Goal: Communication & Community: Answer question/provide support

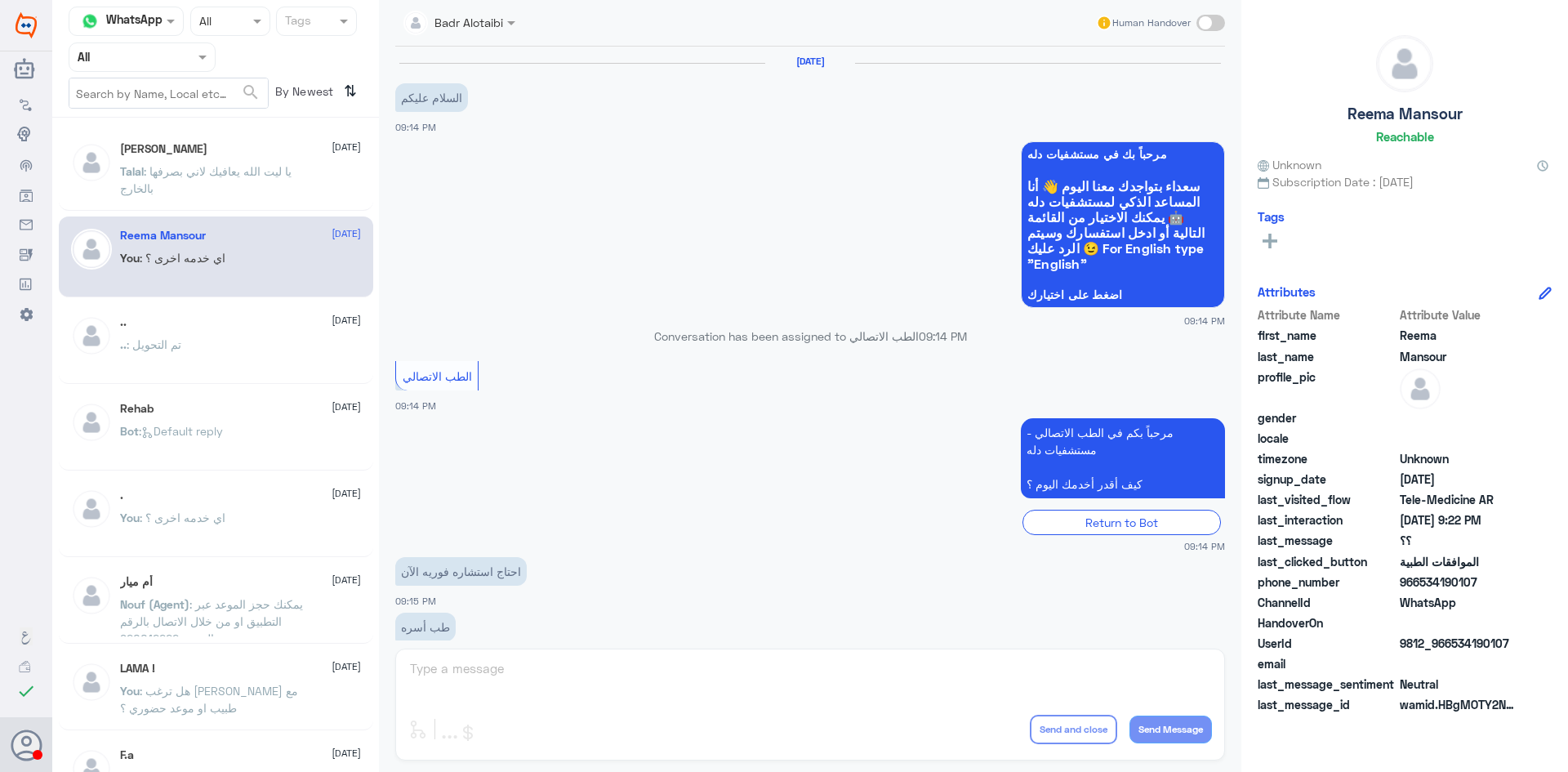
scroll to position [595, 0]
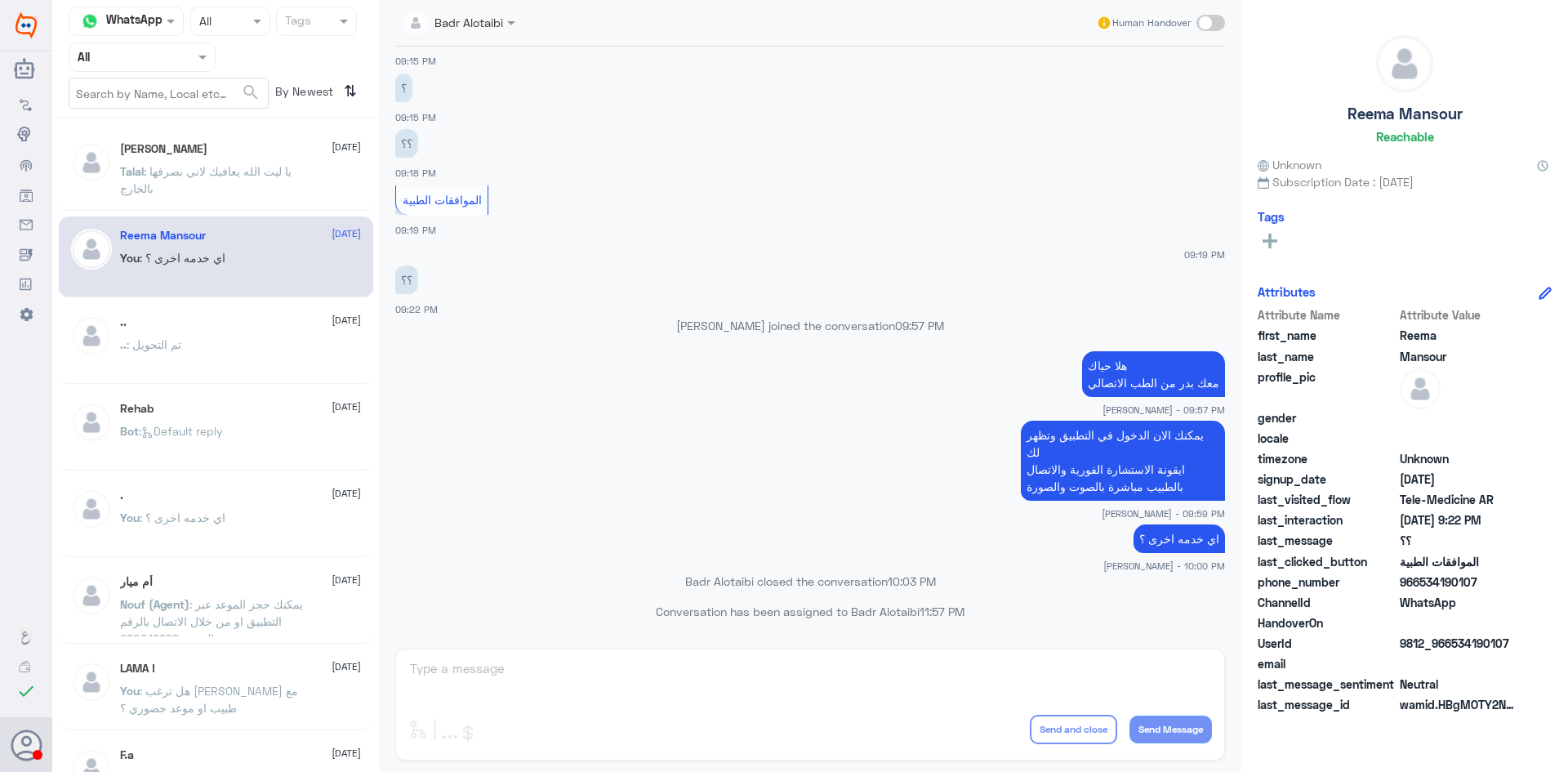
click at [181, 180] on p "Talal : يا ليت الله يعافيك لاني بصرفها بالخارج" at bounding box center [212, 182] width 184 height 41
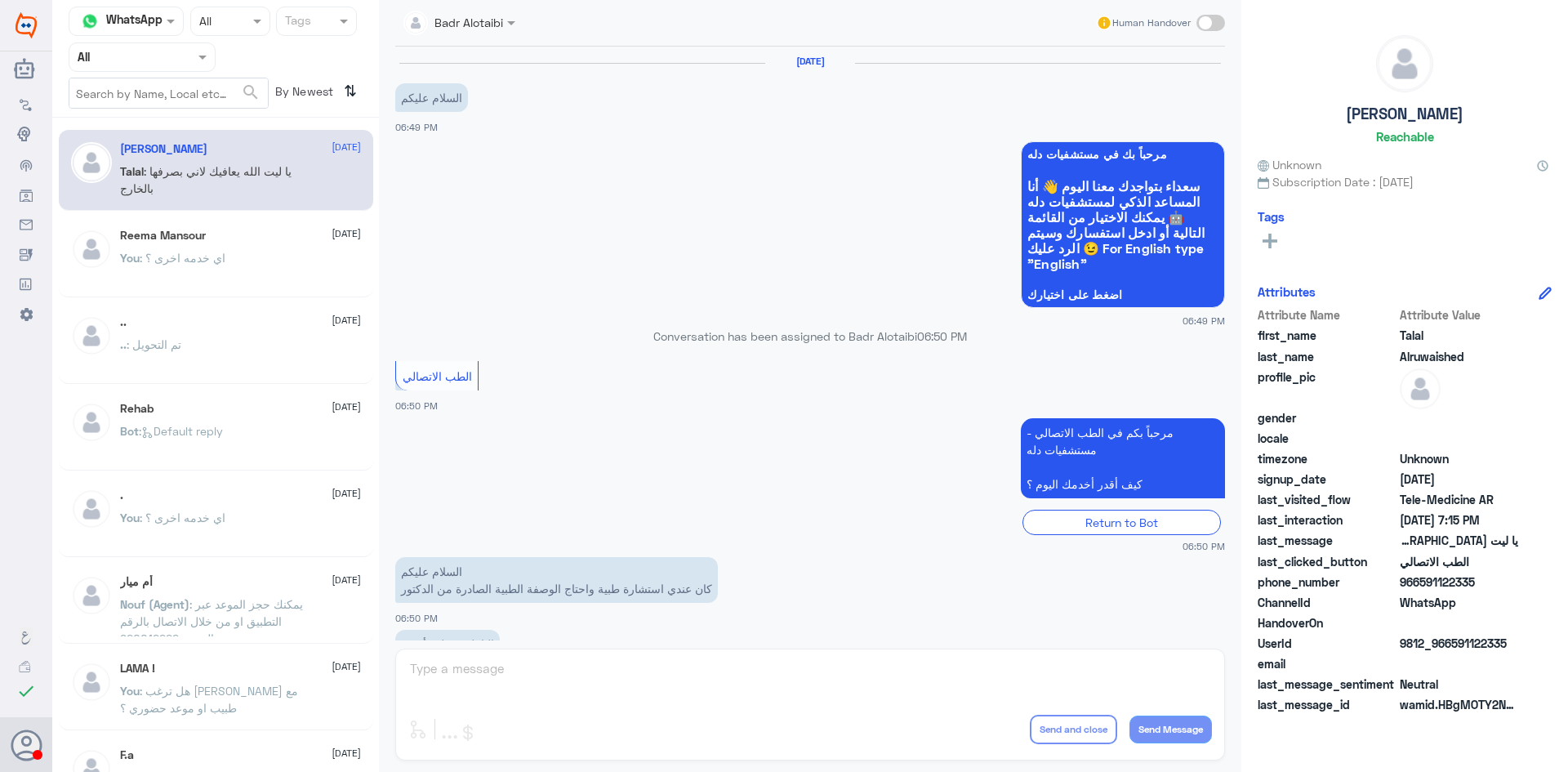
scroll to position [372, 0]
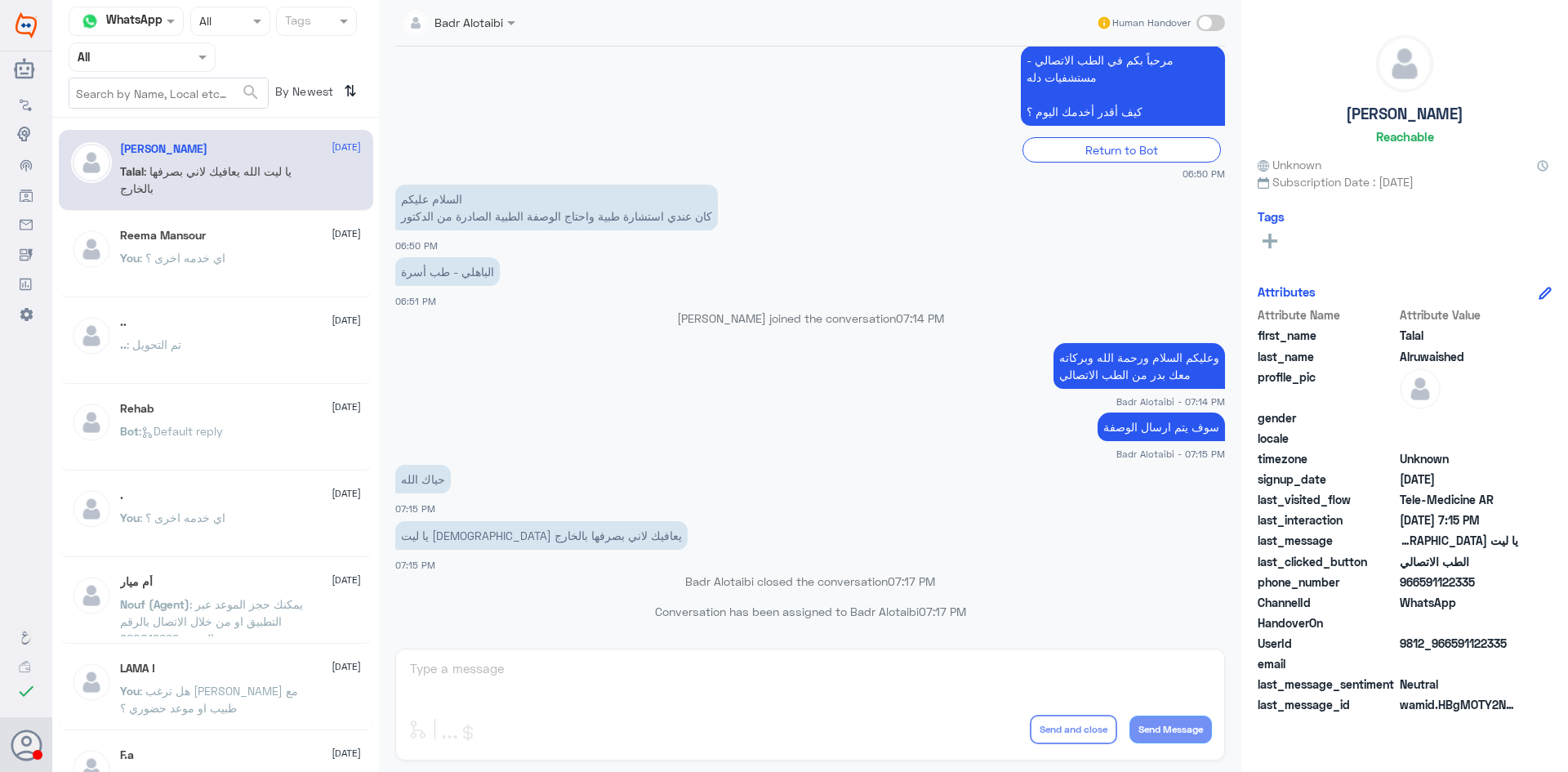
click at [194, 68] on div "Agent Filter All" at bounding box center [141, 57] width 147 height 29
click at [190, 126] on div "Unassigned" at bounding box center [141, 129] width 147 height 37
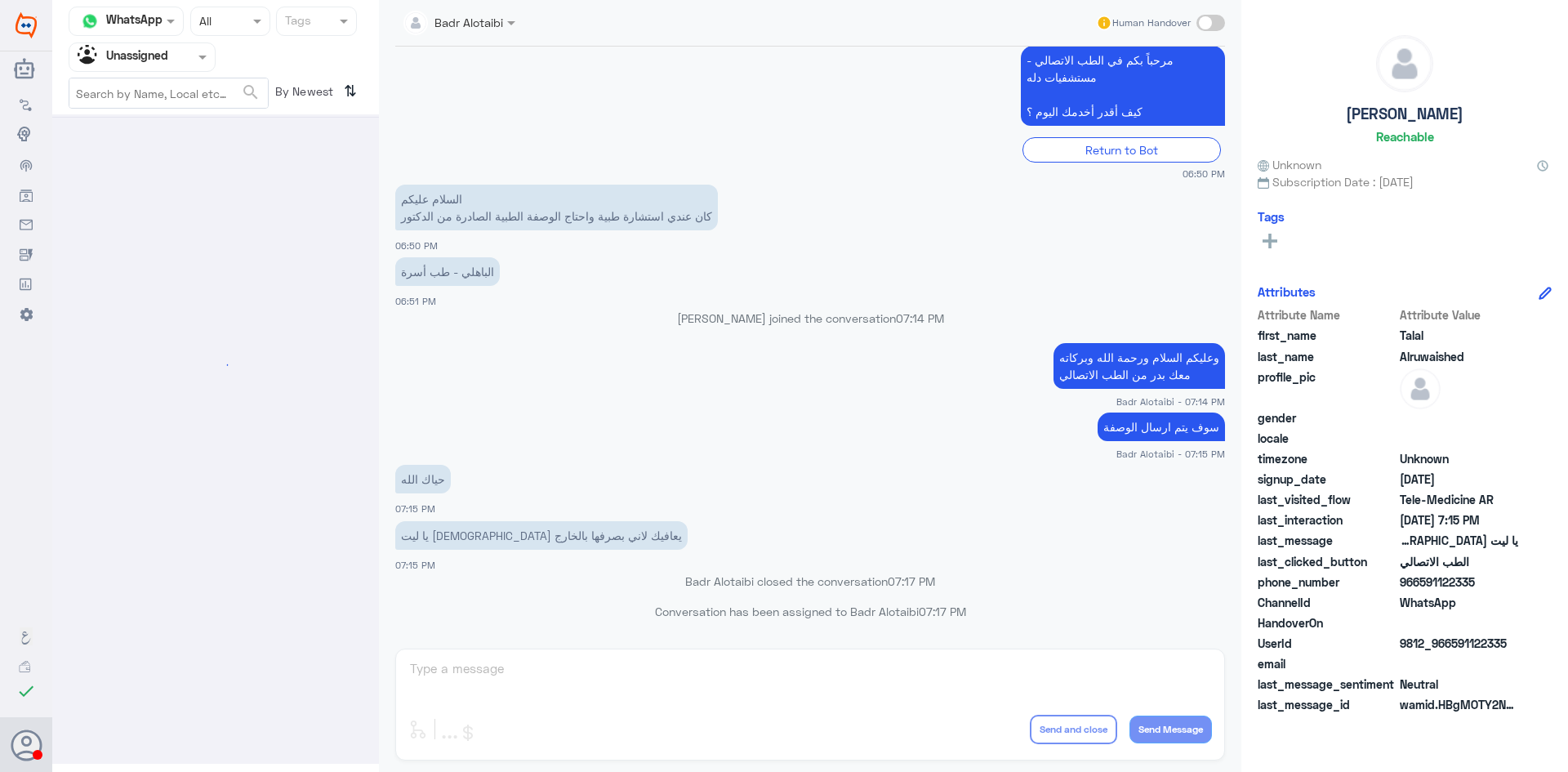
scroll to position [0, 0]
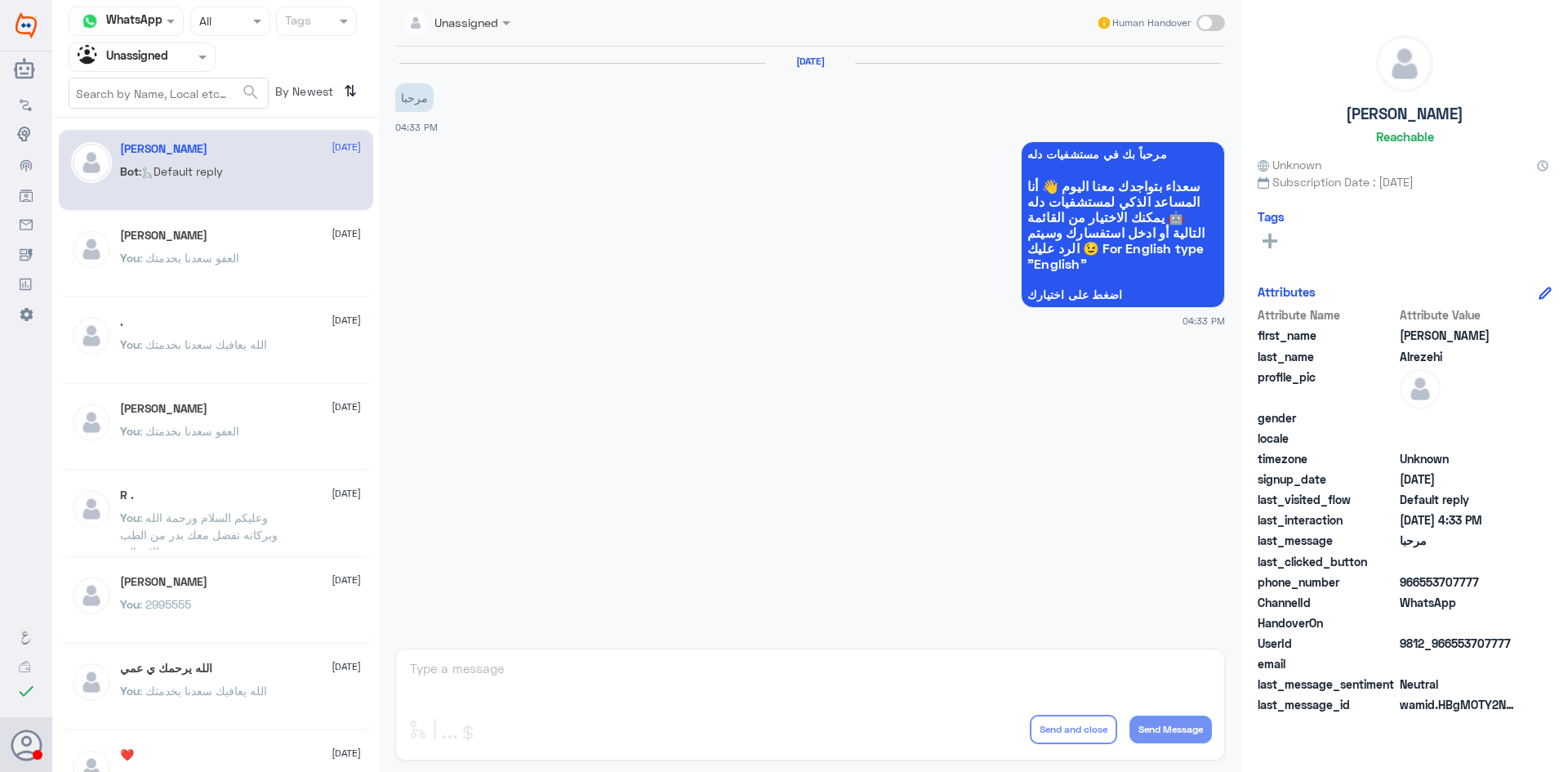
click at [178, 186] on p "Bot : Default reply" at bounding box center [171, 182] width 103 height 41
click at [180, 240] on div "[PERSON_NAME] [DATE]" at bounding box center [241, 235] width 241 height 14
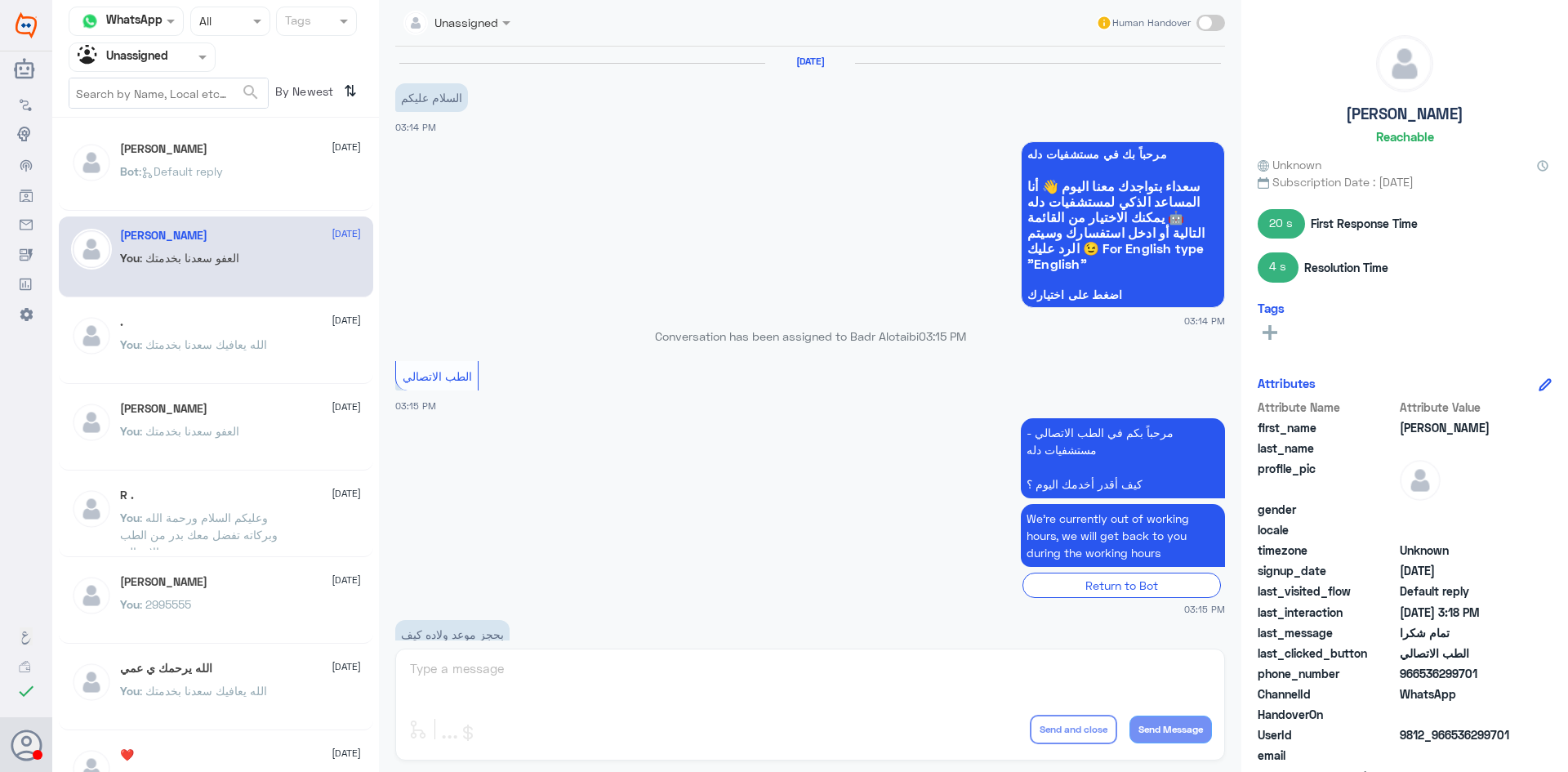
scroll to position [632, 0]
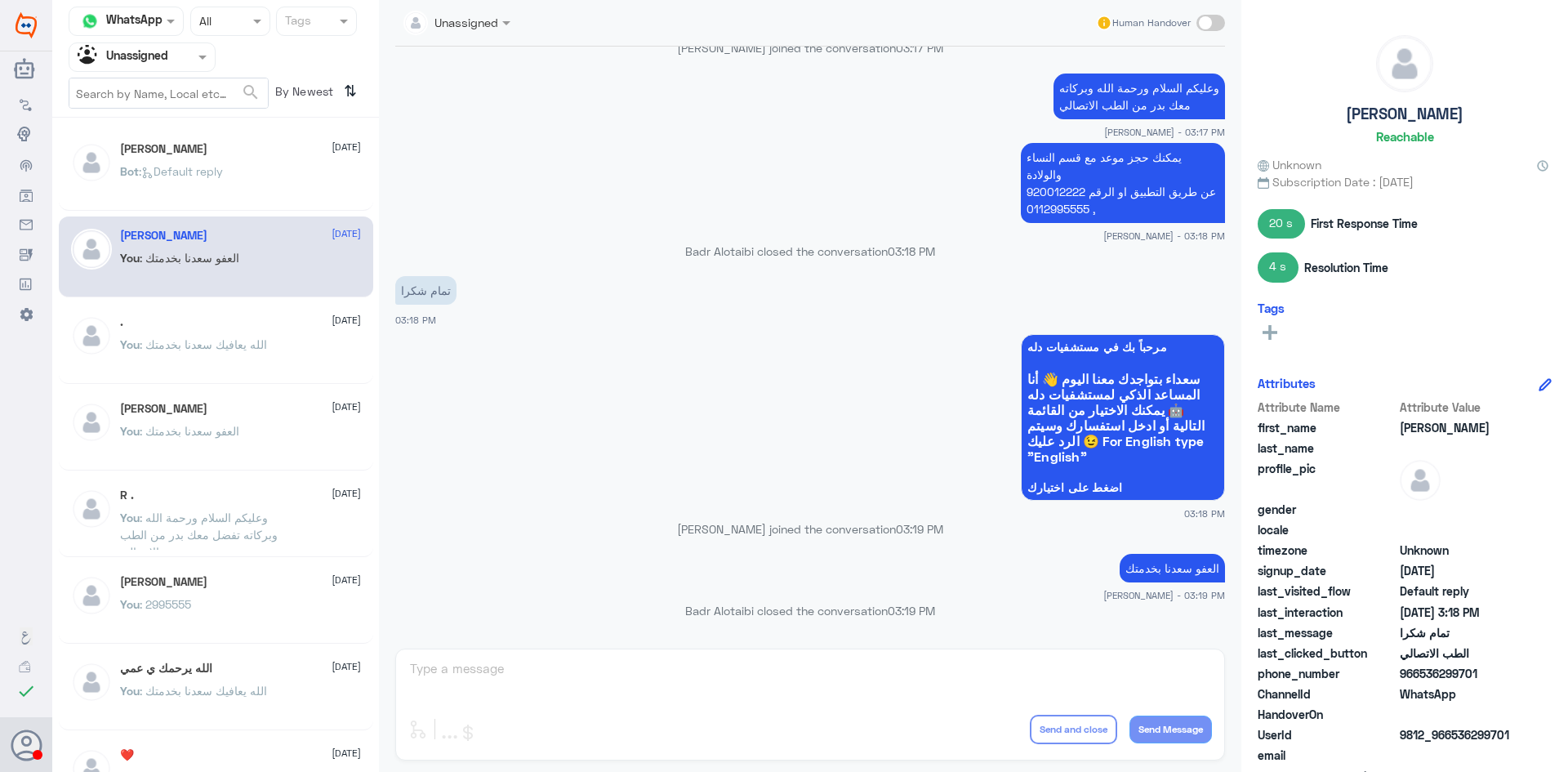
click at [196, 145] on div "[PERSON_NAME] [DATE]" at bounding box center [241, 149] width 241 height 14
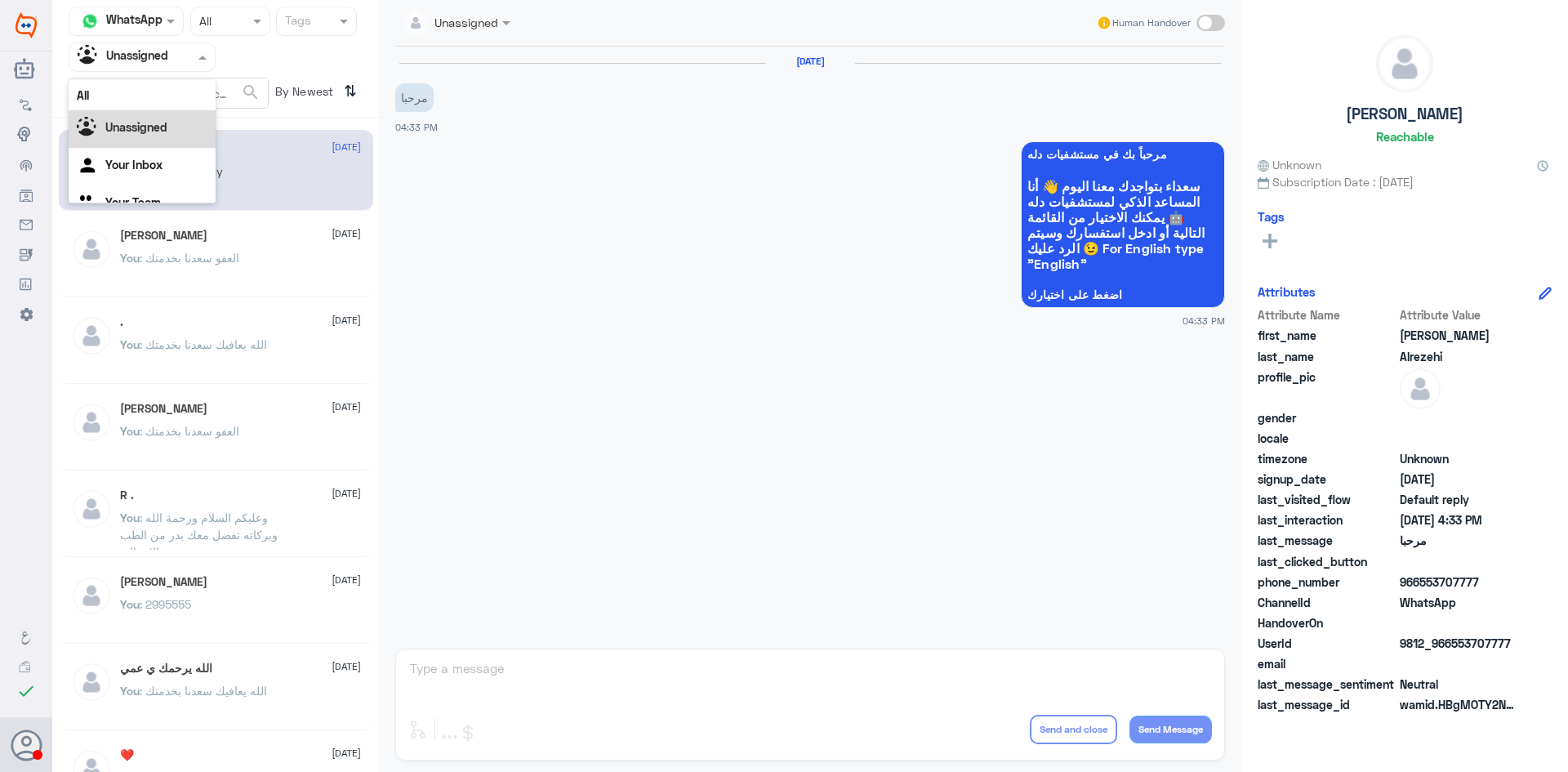
click at [176, 47] on div at bounding box center [141, 57] width 145 height 19
click at [164, 104] on div "All" at bounding box center [141, 95] width 147 height 30
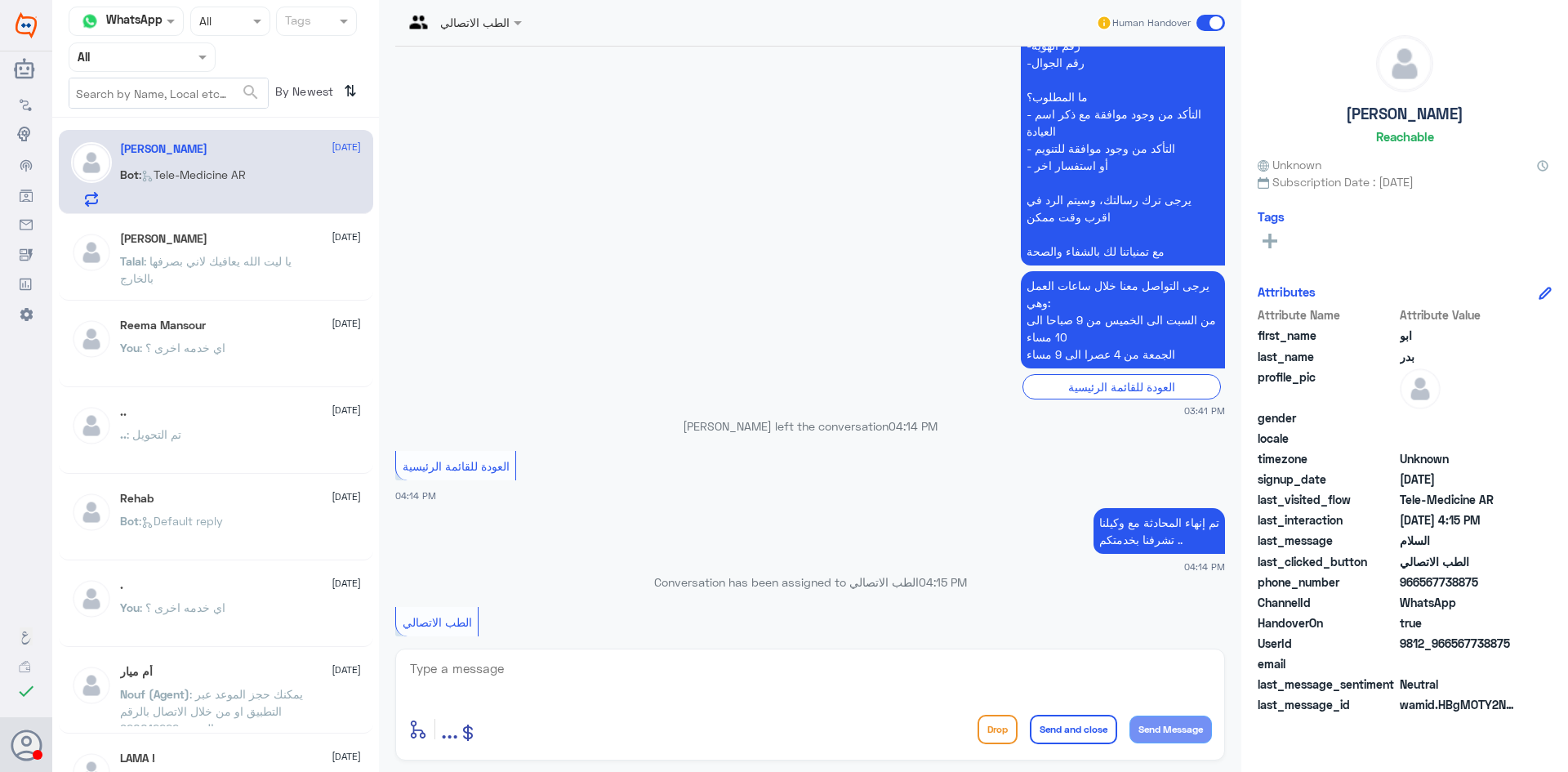
scroll to position [489, 0]
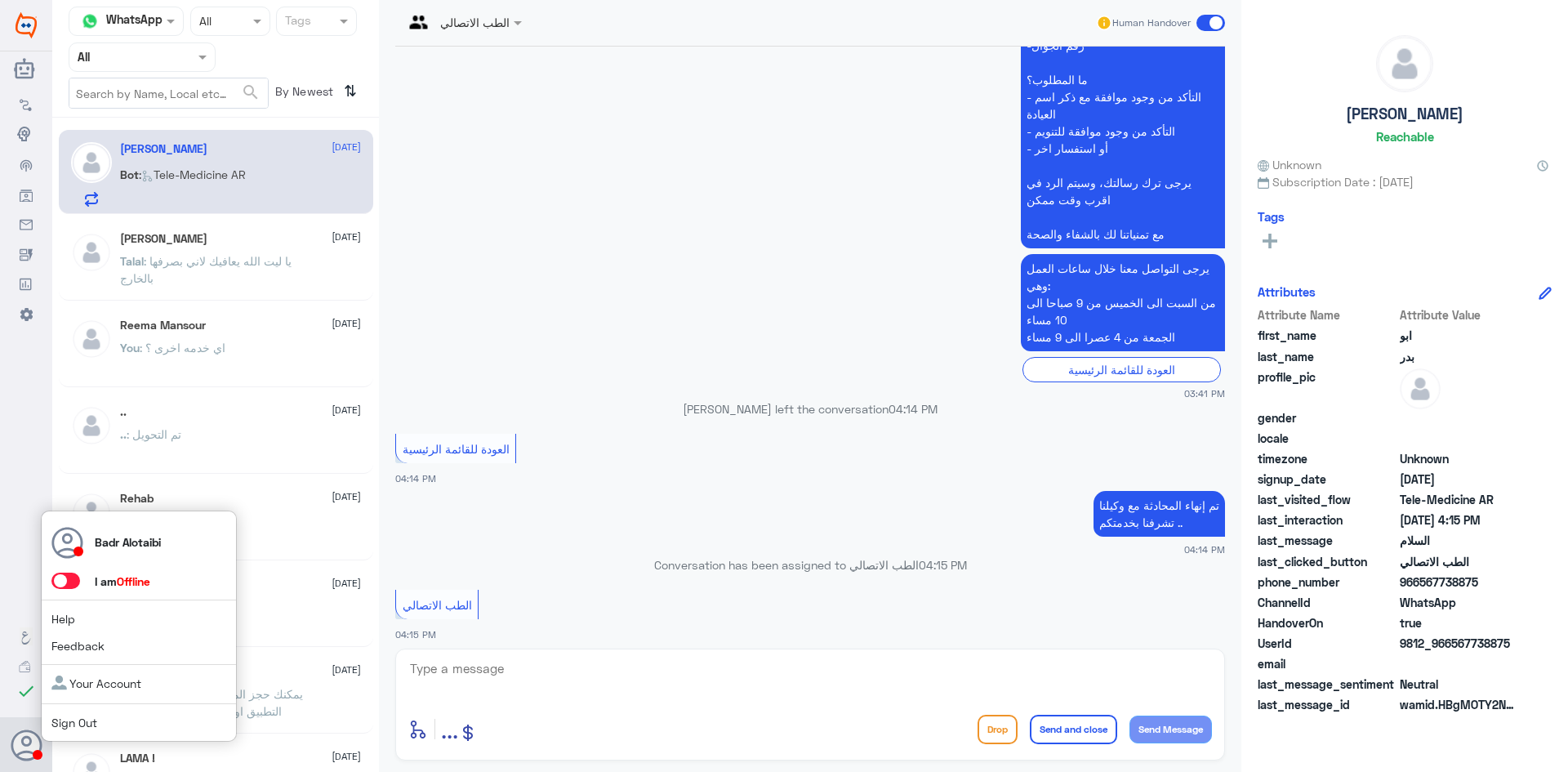
click at [60, 580] on span at bounding box center [65, 581] width 28 height 16
click at [0, 0] on input "checkbox" at bounding box center [0, 0] width 0 height 0
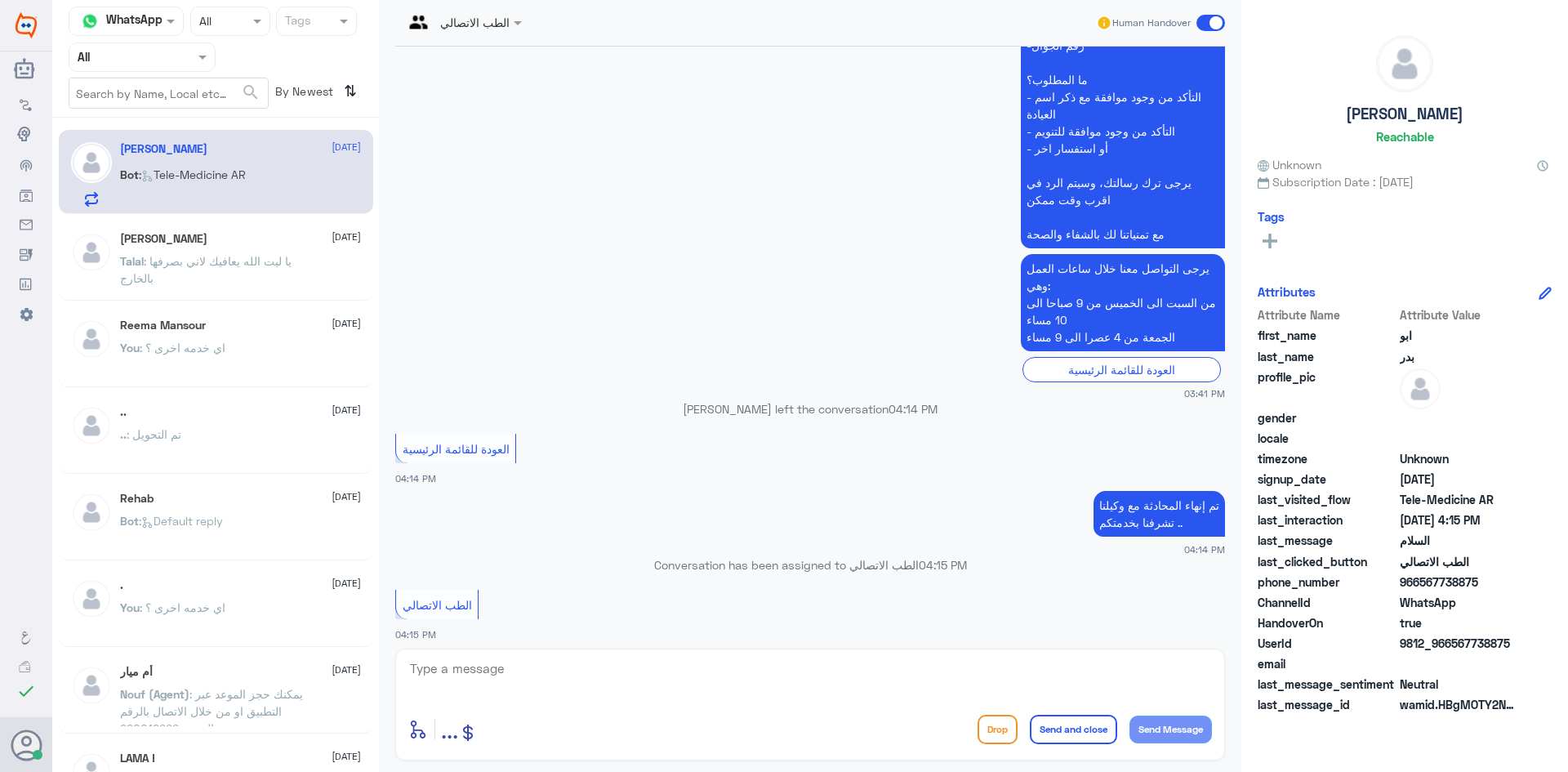
click at [214, 56] on span at bounding box center [204, 57] width 20 height 17
click at [517, 28] on span at bounding box center [520, 22] width 20 height 17
click at [497, 68] on div "Badr Alotaibi" at bounding box center [480, 57] width 133 height 28
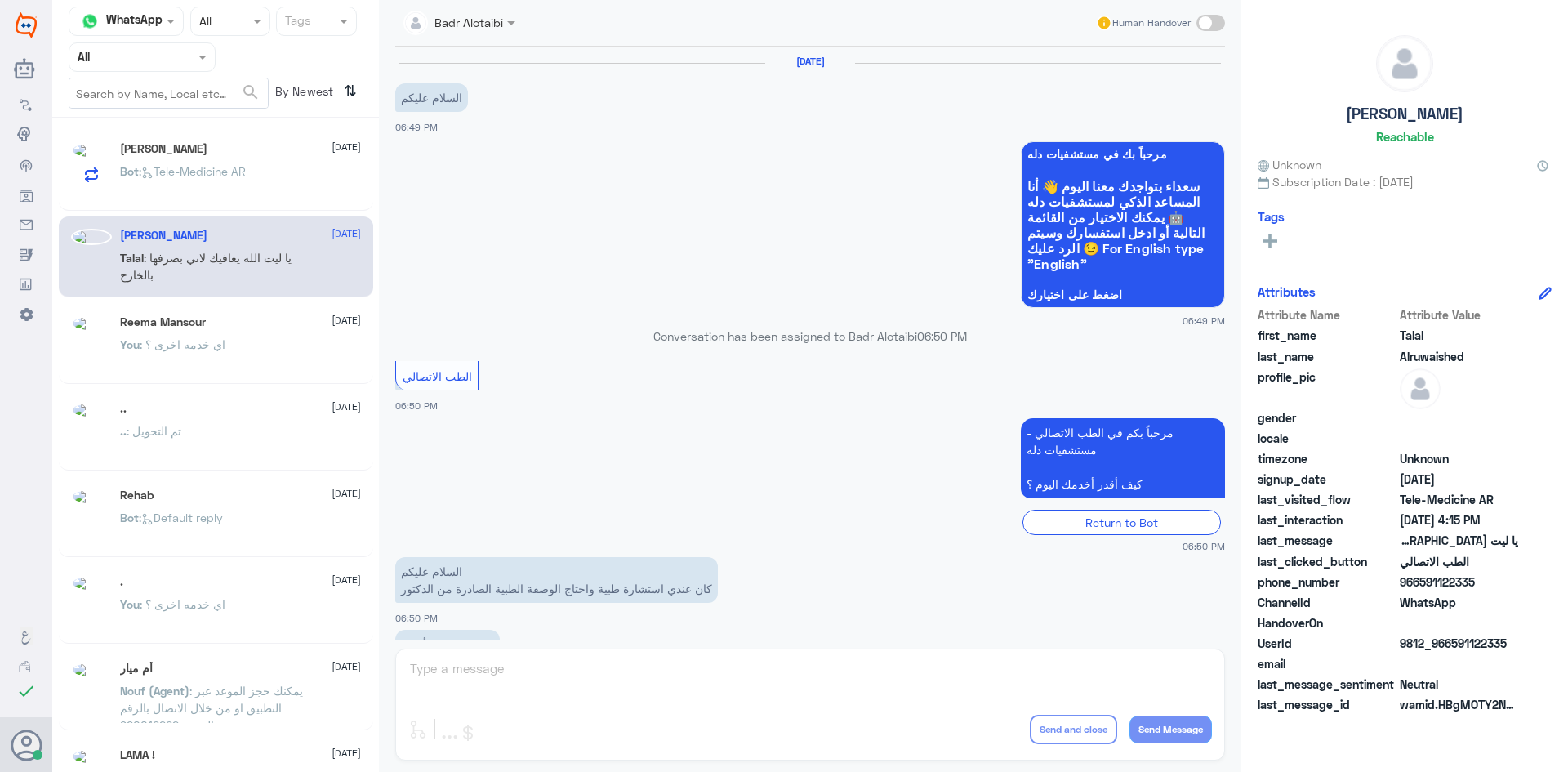
scroll to position [372, 0]
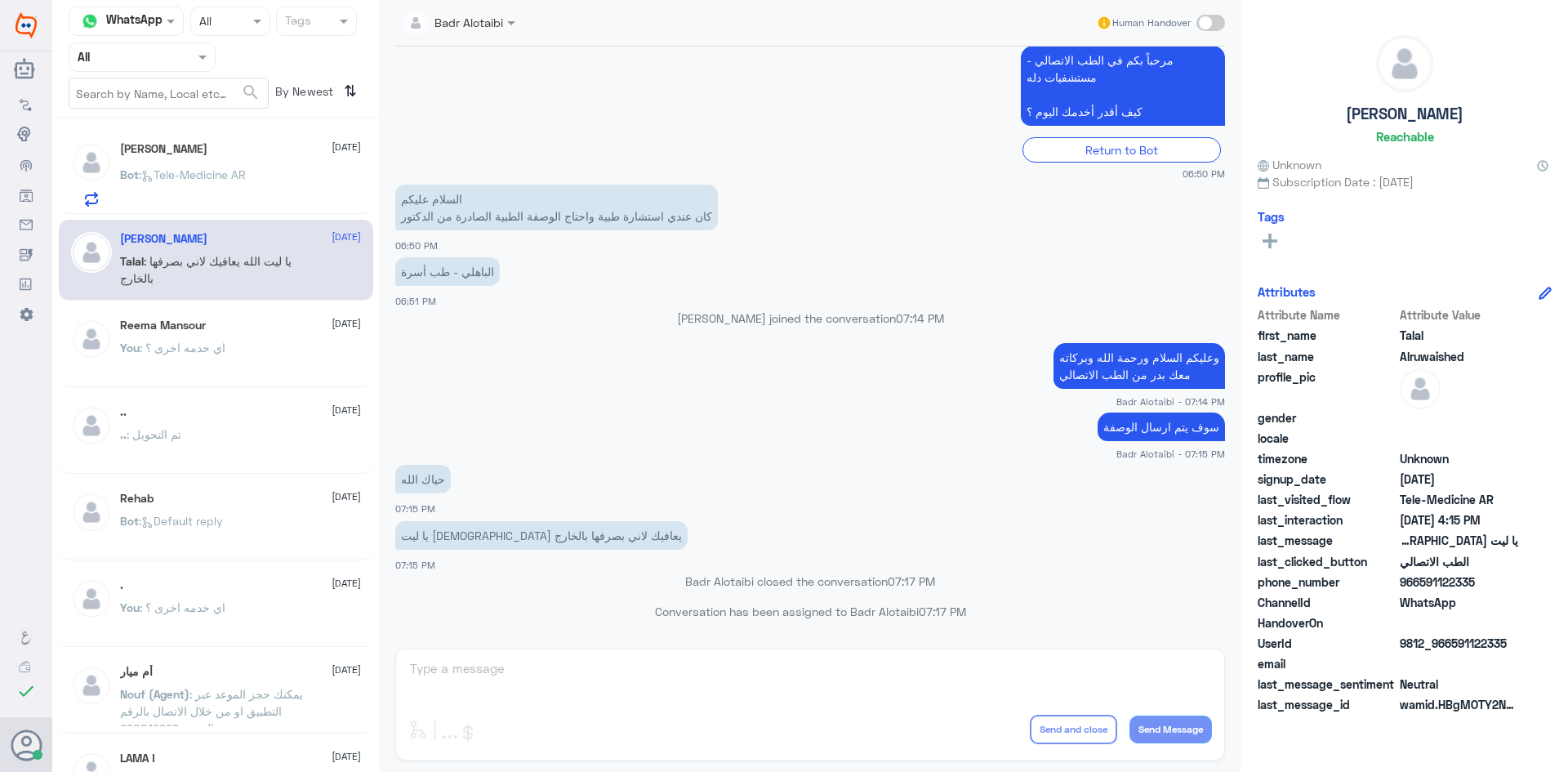
click at [194, 171] on span ": Tele-Medicine [GEOGRAPHIC_DATA]" at bounding box center [191, 174] width 107 height 14
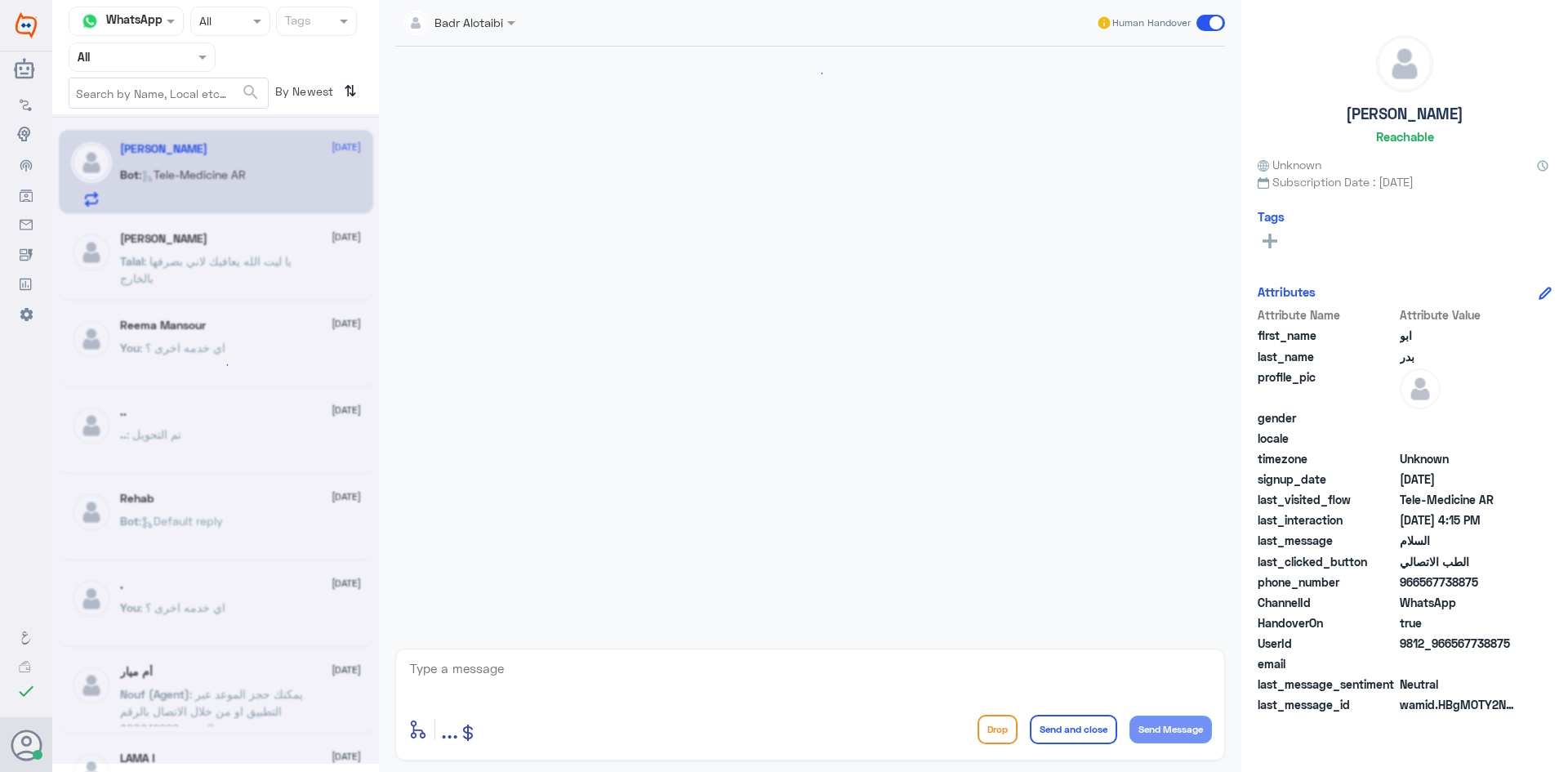
scroll to position [670, 0]
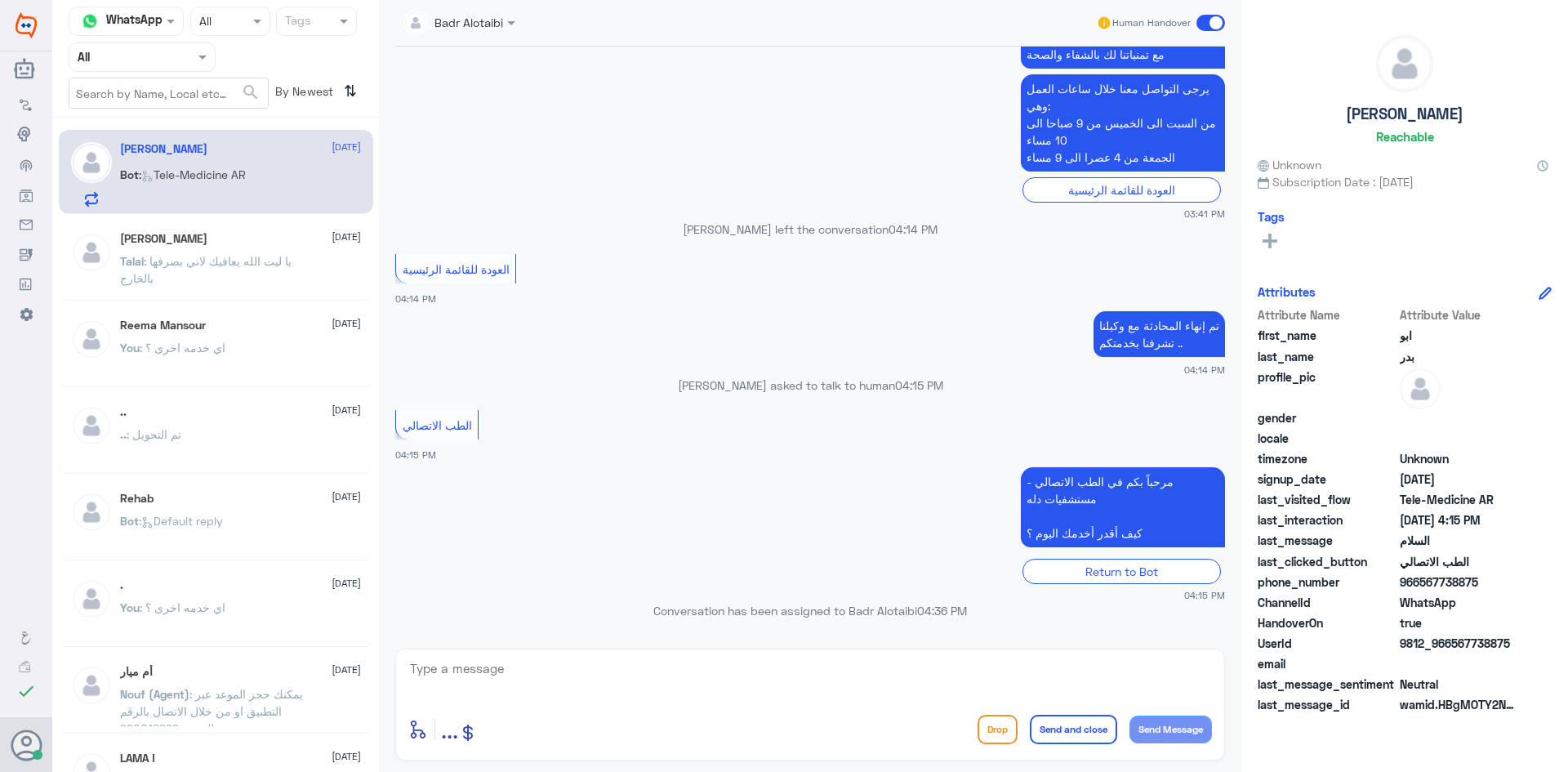
click at [1212, 26] on span at bounding box center [1210, 23] width 28 height 16
click at [0, 0] on input "checkbox" at bounding box center [0, 0] width 0 height 0
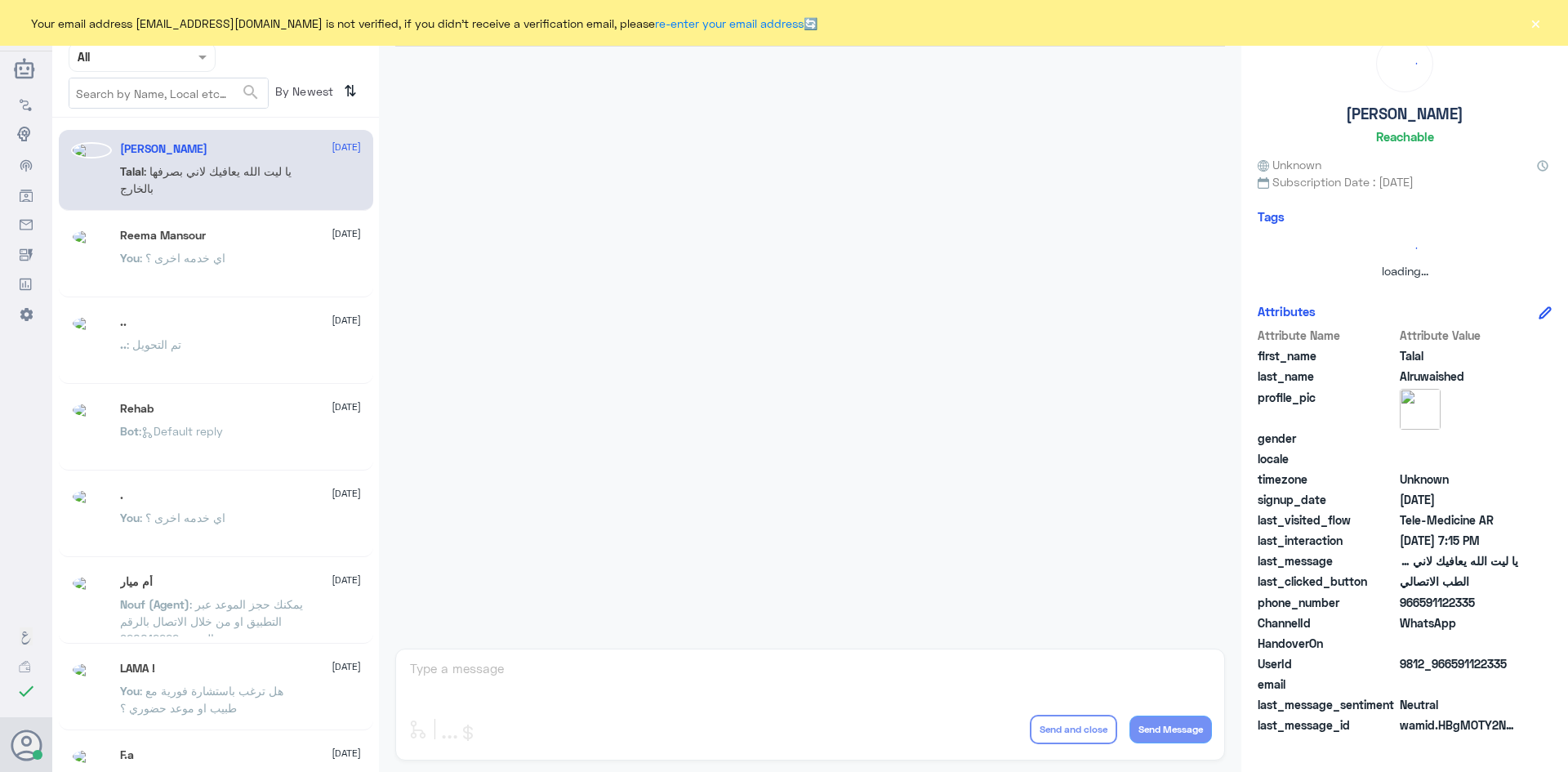
click at [1538, 26] on button "×" at bounding box center [1535, 23] width 16 height 16
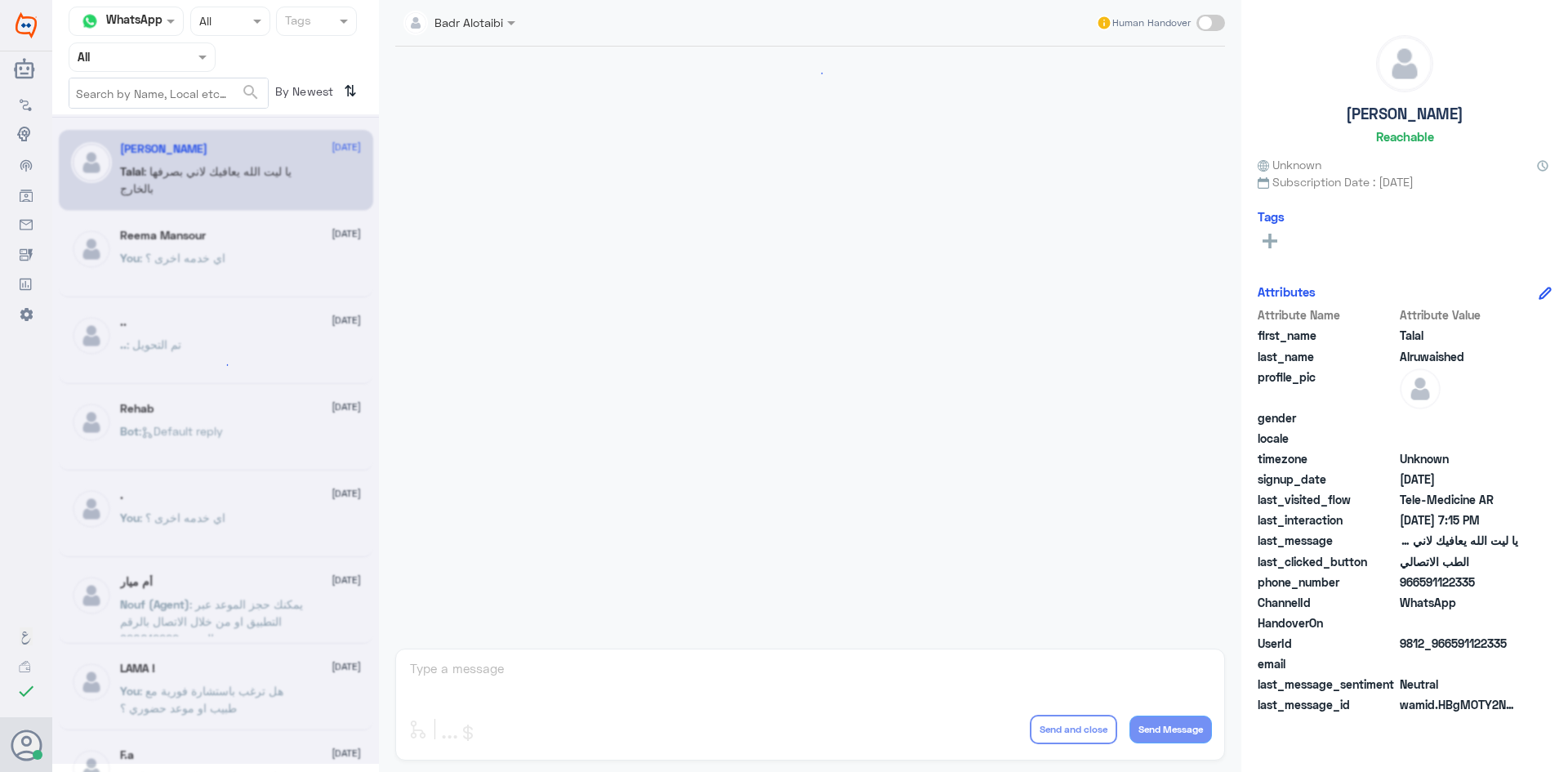
scroll to position [372, 0]
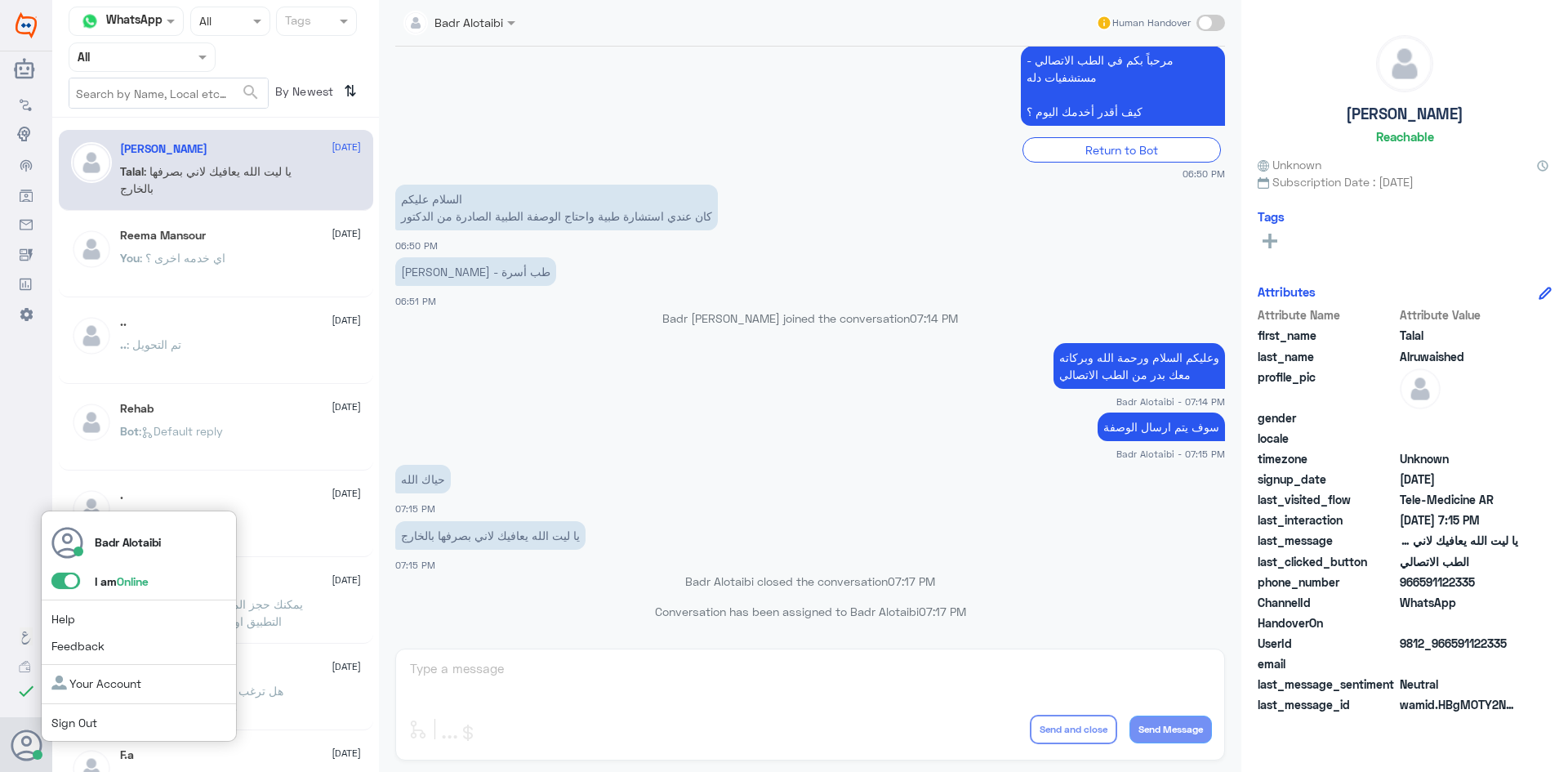
click at [53, 582] on span at bounding box center [65, 581] width 28 height 16
click at [0, 0] on input "checkbox" at bounding box center [0, 0] width 0 height 0
